Goal: Check status

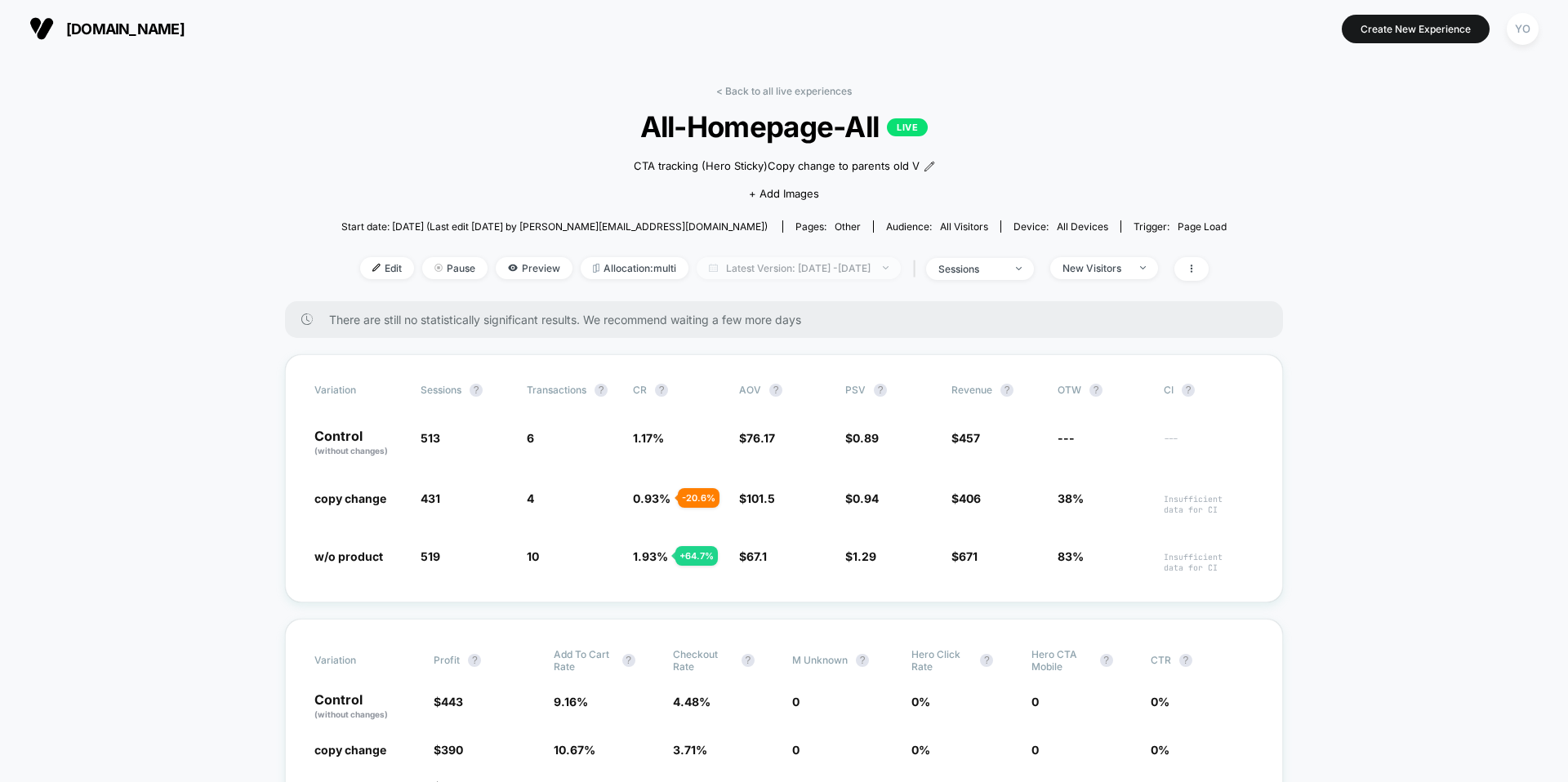
click at [779, 274] on span "Latest Version: Sep 29, 2025 - Sep 29, 2025" at bounding box center [798, 268] width 204 height 22
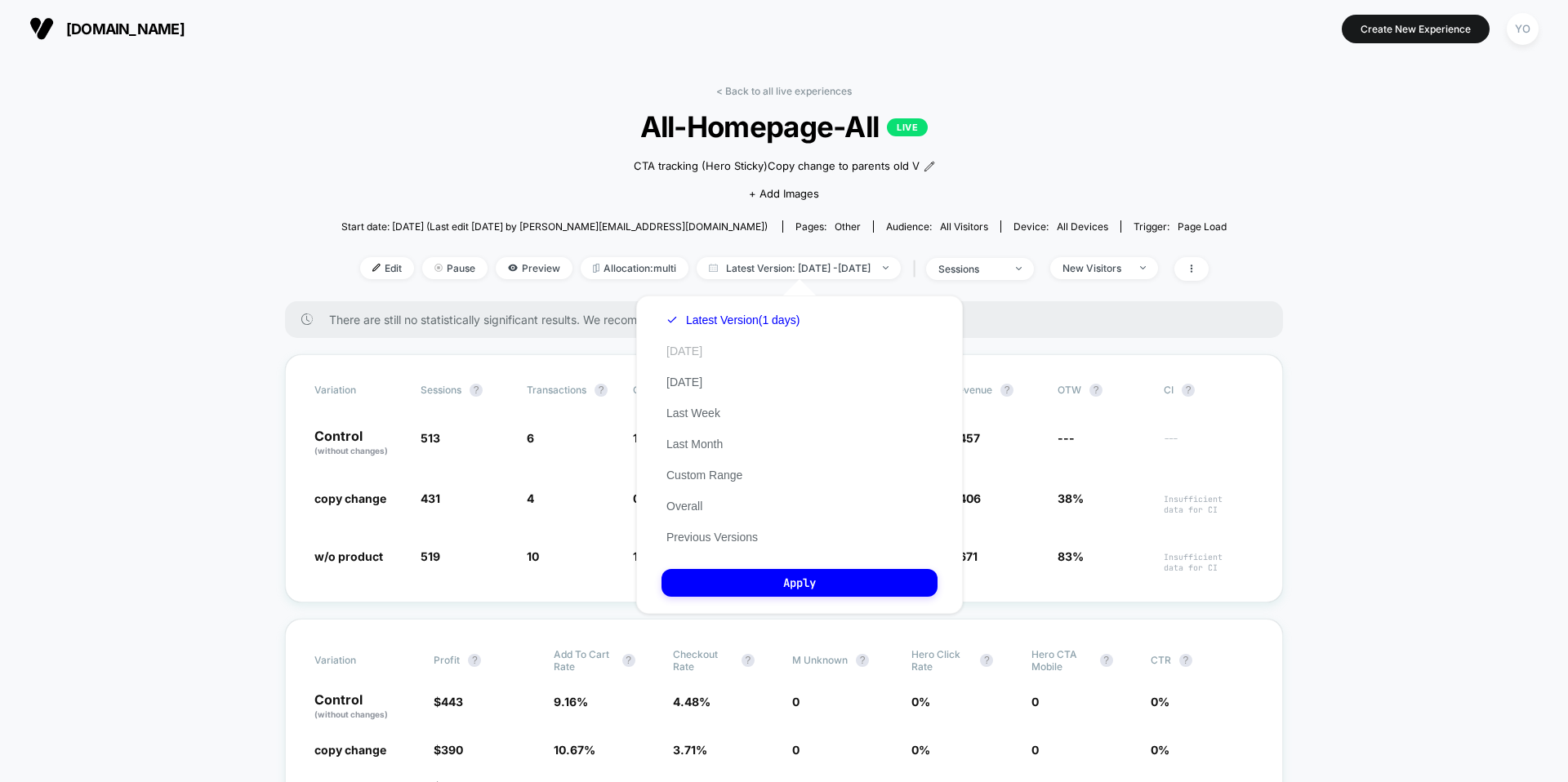
click at [690, 356] on button "[DATE]" at bounding box center [684, 351] width 46 height 15
click at [772, 578] on button "Apply" at bounding box center [800, 583] width 276 height 27
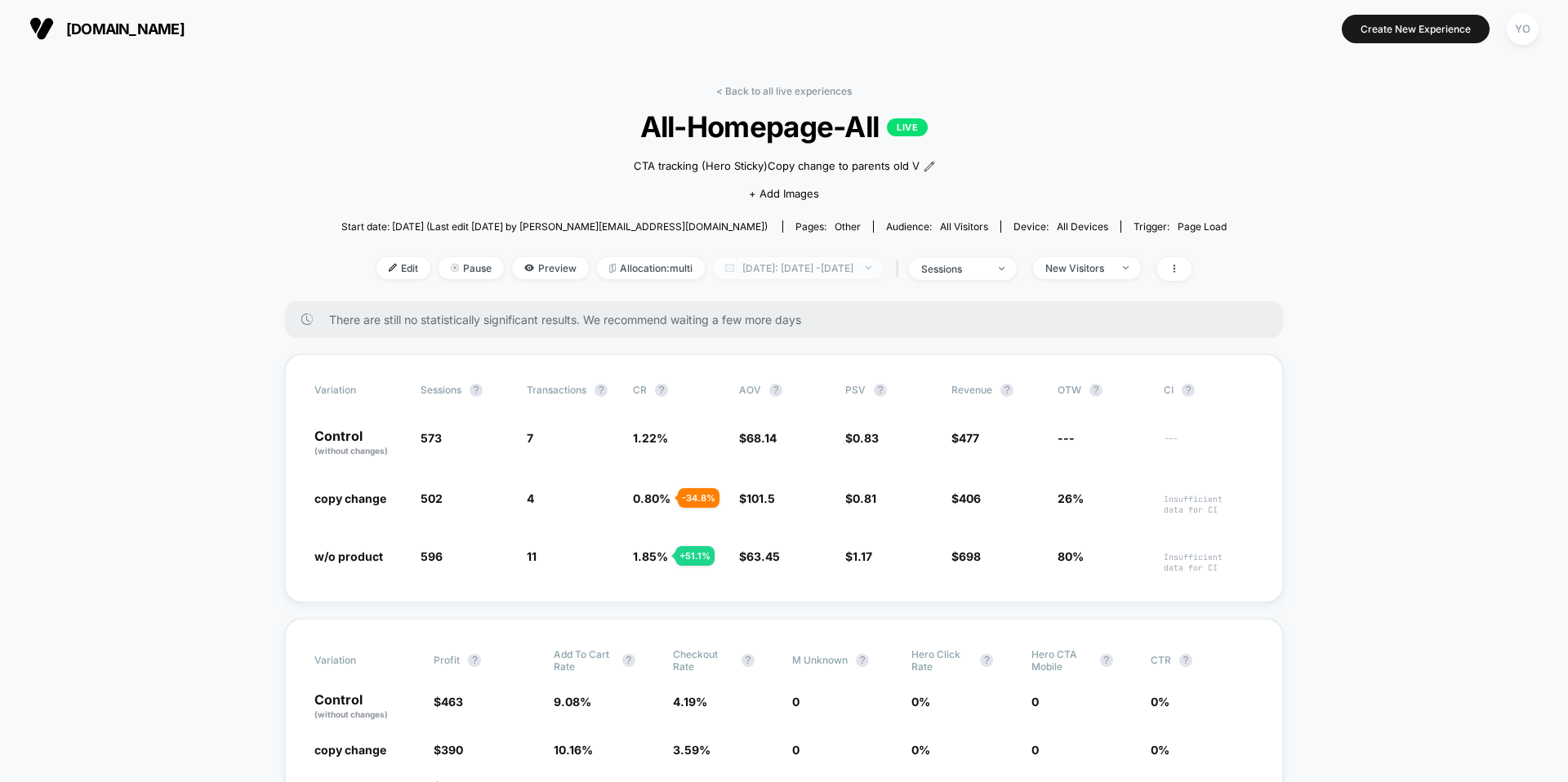
click at [774, 273] on span "[DATE]: [DATE] - [DATE]" at bounding box center [798, 268] width 171 height 22
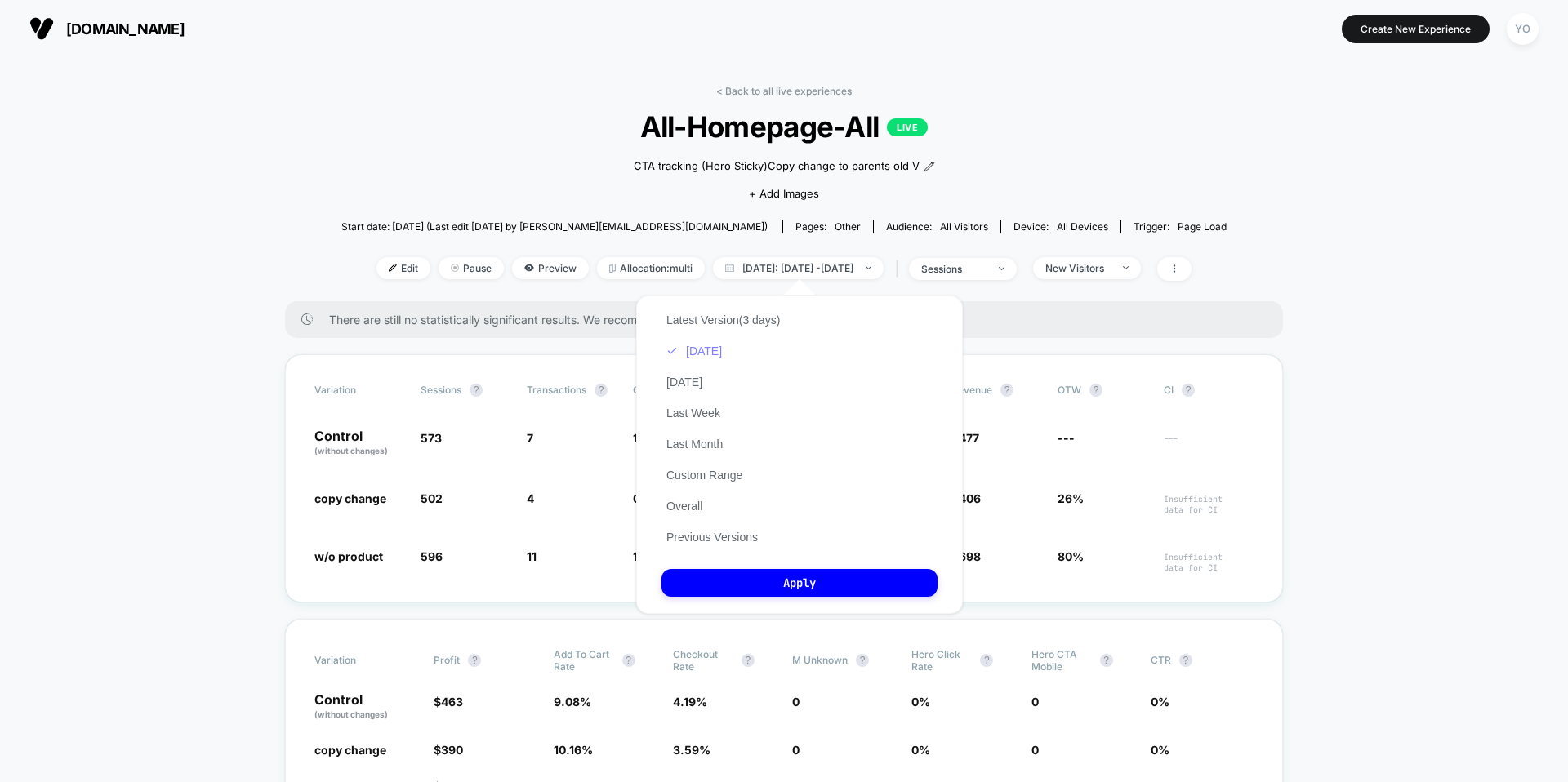
click at [709, 351] on button "[DATE]" at bounding box center [694, 351] width 65 height 15
click at [719, 571] on button "Apply" at bounding box center [800, 583] width 276 height 27
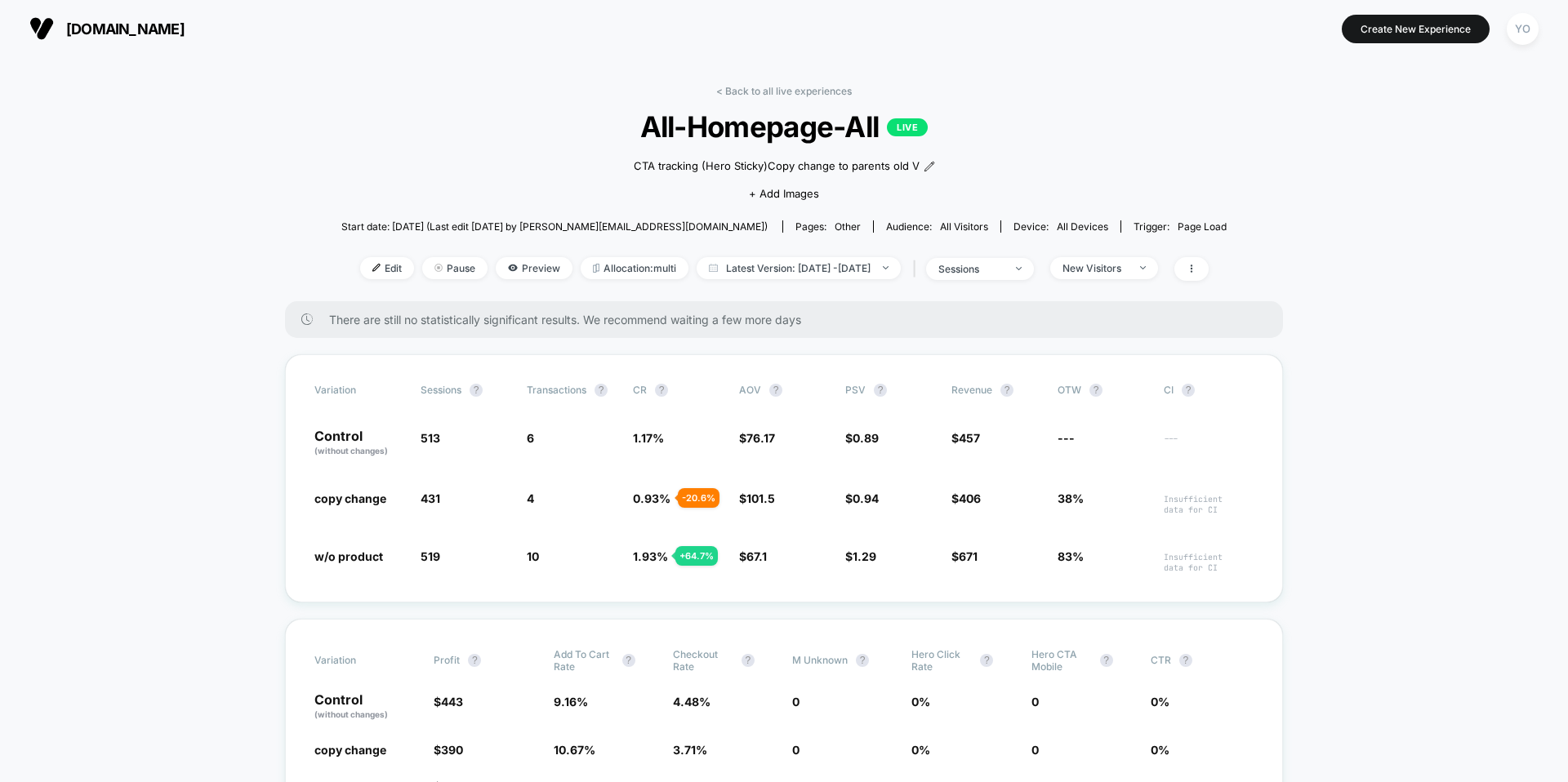
click at [794, 280] on div "Edit Pause Preview Allocation: multi Latest Version: [DATE] - [DATE] | sessions…" at bounding box center [783, 269] width 885 height 24
click at [794, 271] on span "Latest Version: [DATE] - [DATE]" at bounding box center [798, 268] width 204 height 22
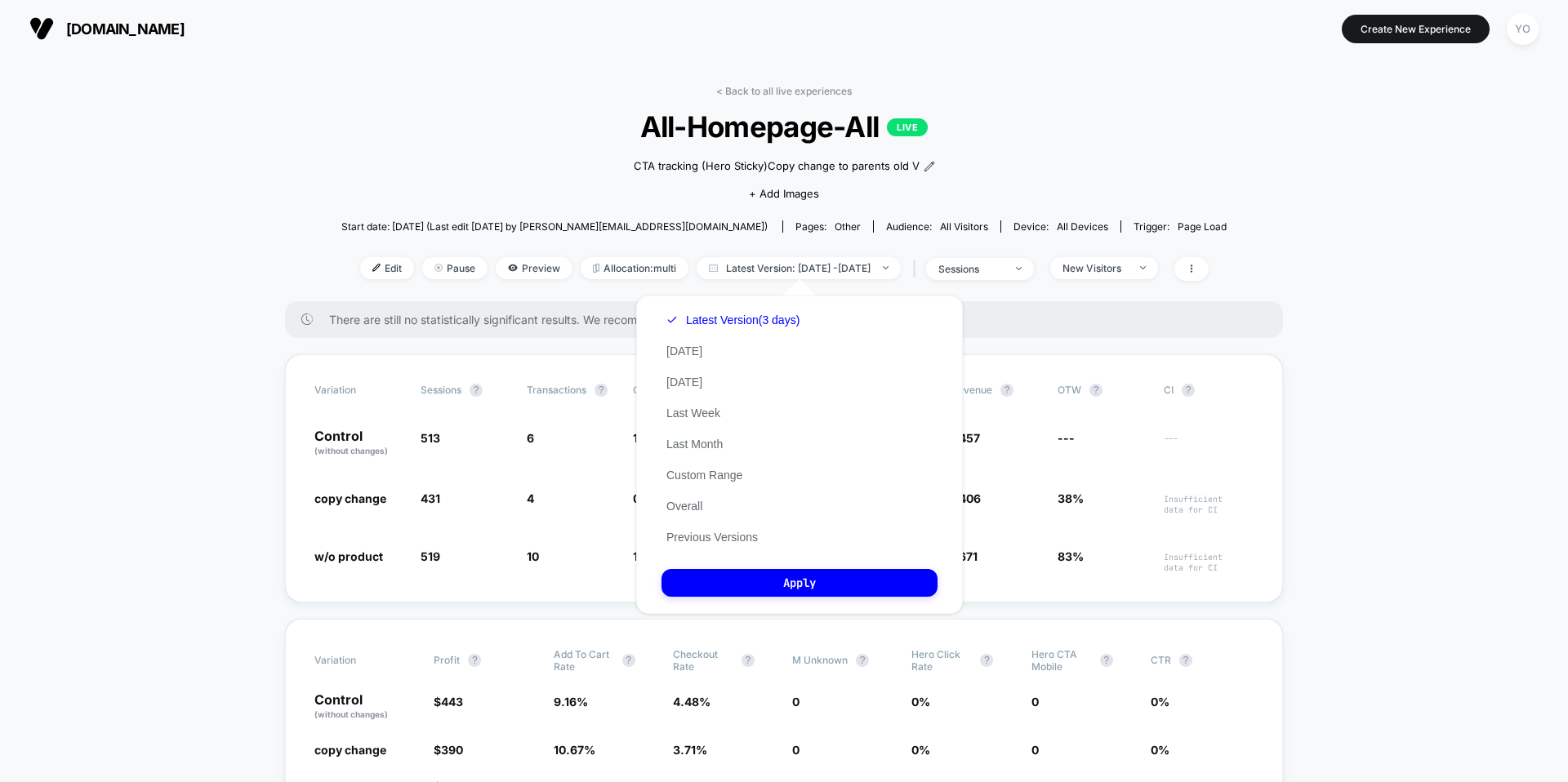
click at [705, 352] on div "Latest Version (3 days) [DATE] [DATE] Last Week Last Month Custom Range Overall…" at bounding box center [733, 428] width 143 height 248
click at [679, 350] on button "[DATE]" at bounding box center [684, 351] width 46 height 15
click at [771, 579] on button "Apply" at bounding box center [800, 583] width 276 height 27
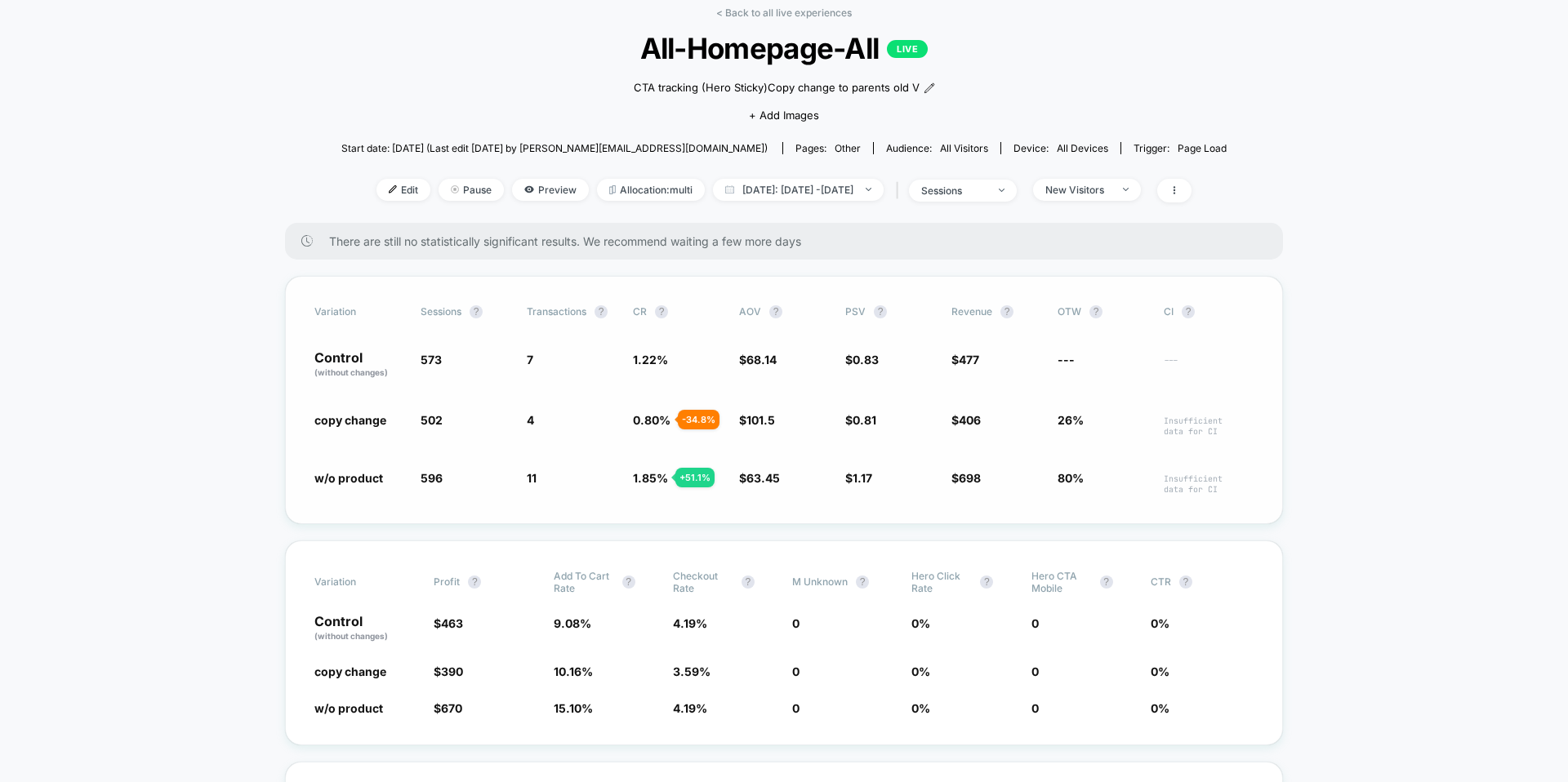
scroll to position [74, 0]
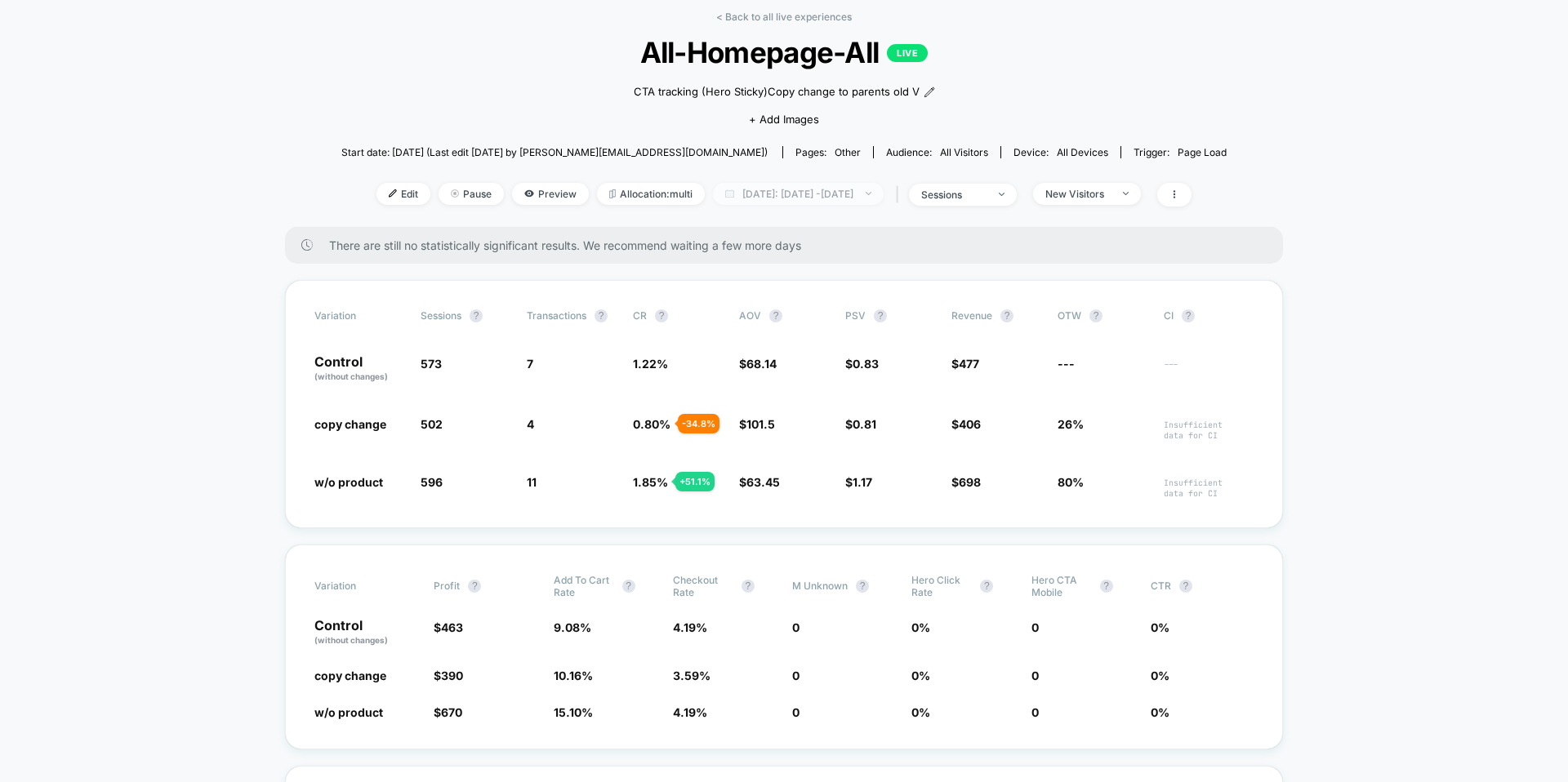
click at [746, 200] on span "[DATE]: [DATE] - [DATE]" at bounding box center [798, 194] width 171 height 22
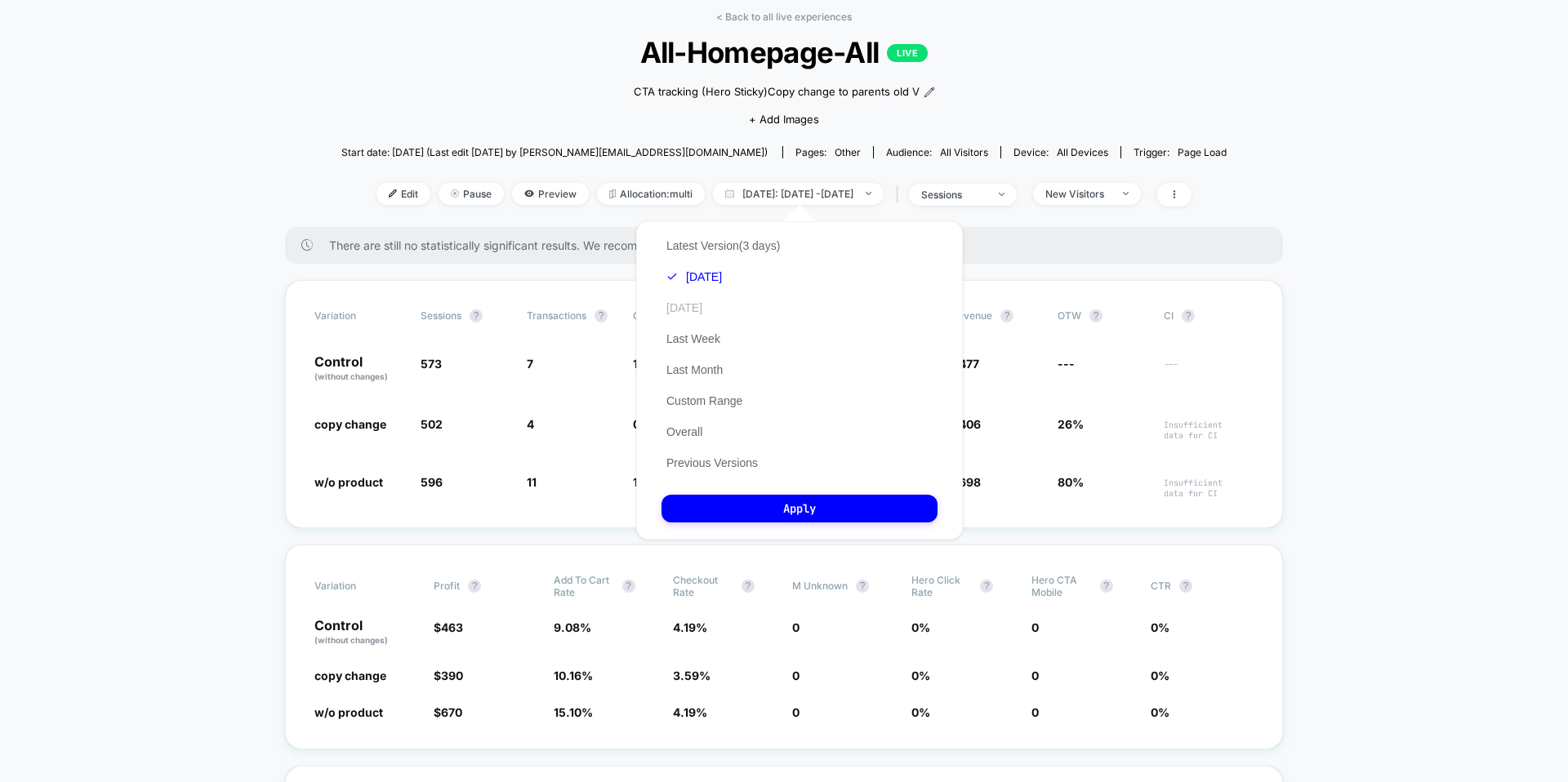
click at [680, 305] on button "[DATE]" at bounding box center [684, 308] width 46 height 15
click at [680, 501] on button "Apply" at bounding box center [800, 508] width 276 height 27
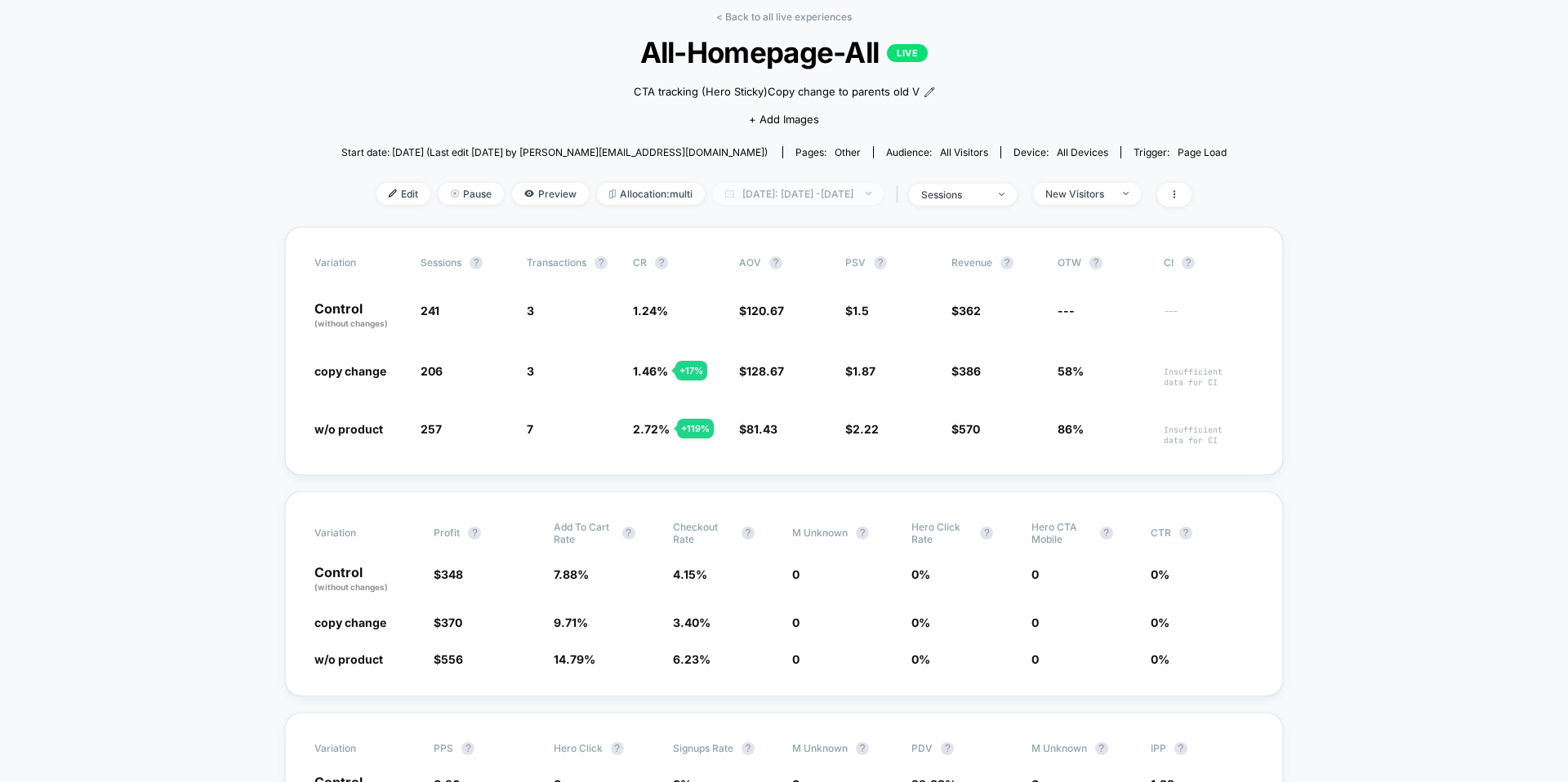
click at [843, 202] on span "[DATE]: [DATE] - [DATE]" at bounding box center [798, 194] width 171 height 22
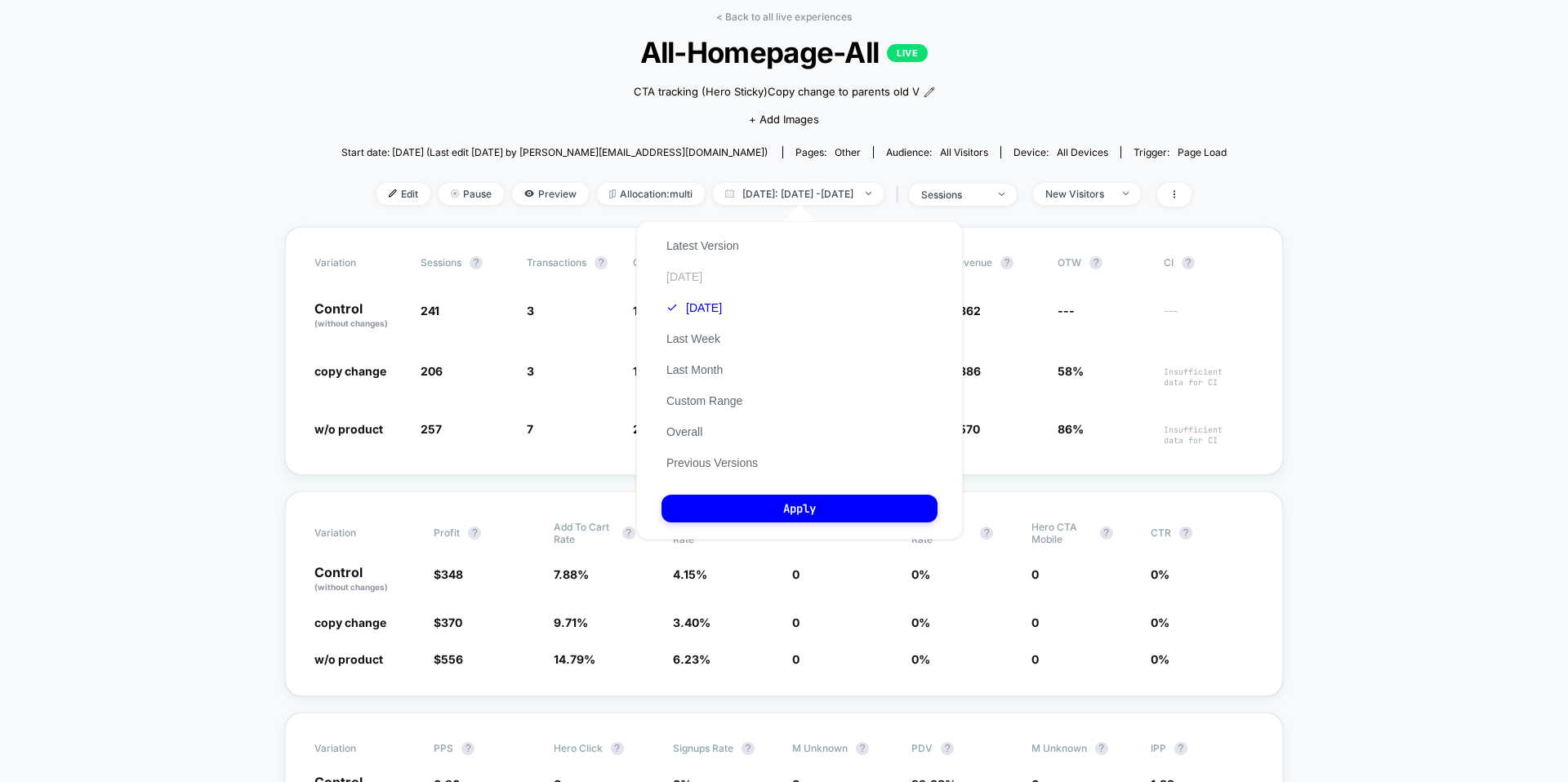
click at [680, 269] on button "[DATE]" at bounding box center [684, 277] width 46 height 15
click at [745, 512] on button "Apply" at bounding box center [800, 508] width 276 height 27
